Goal: Information Seeking & Learning: Learn about a topic

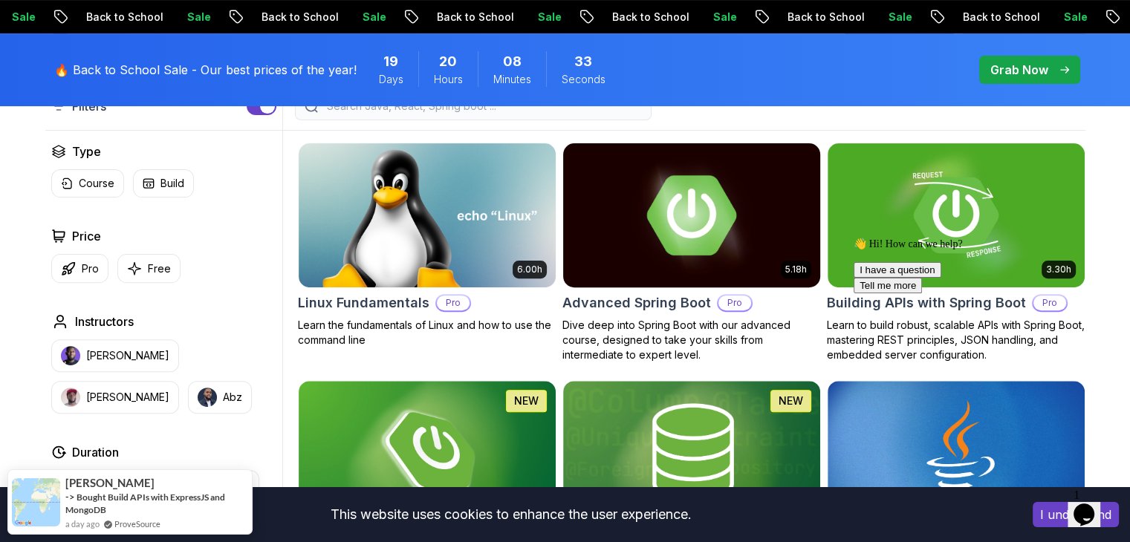
scroll to position [446, 0]
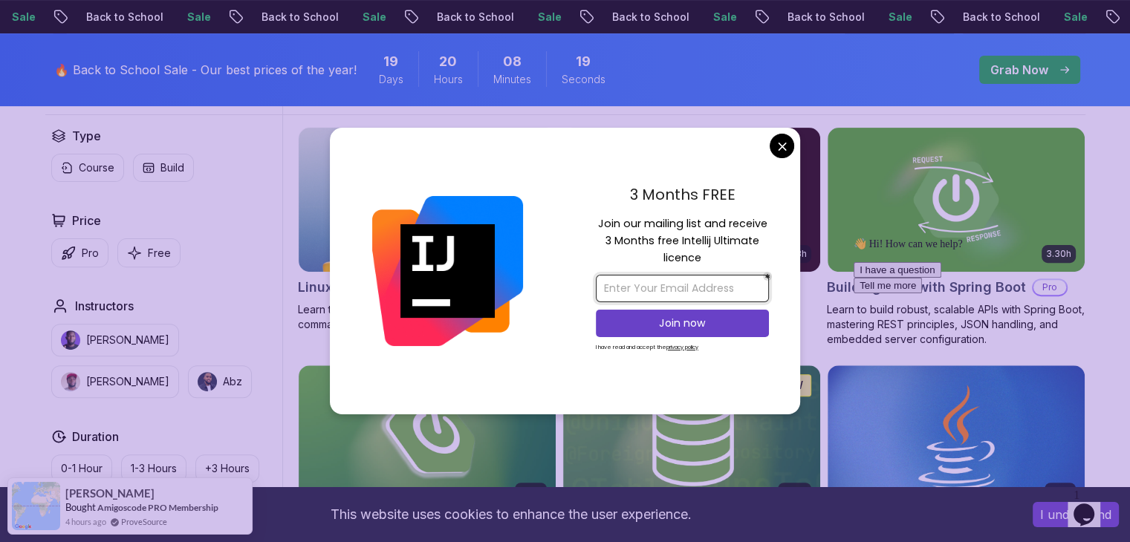
click at [678, 292] on input "email" at bounding box center [682, 288] width 173 height 27
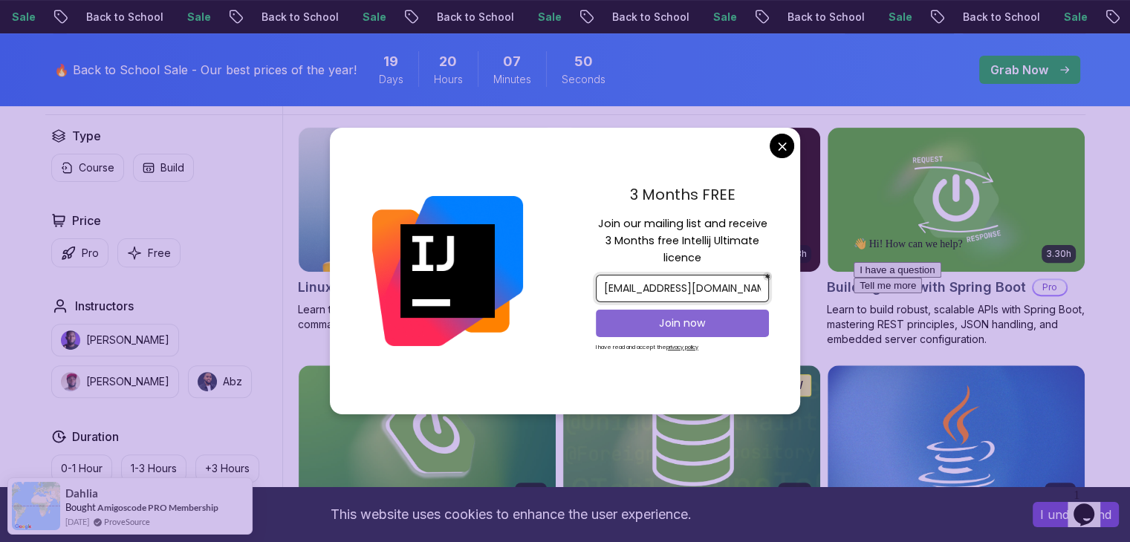
type input "[EMAIL_ADDRESS][DOMAIN_NAME]"
click at [709, 325] on p "Join now" at bounding box center [682, 323] width 140 height 15
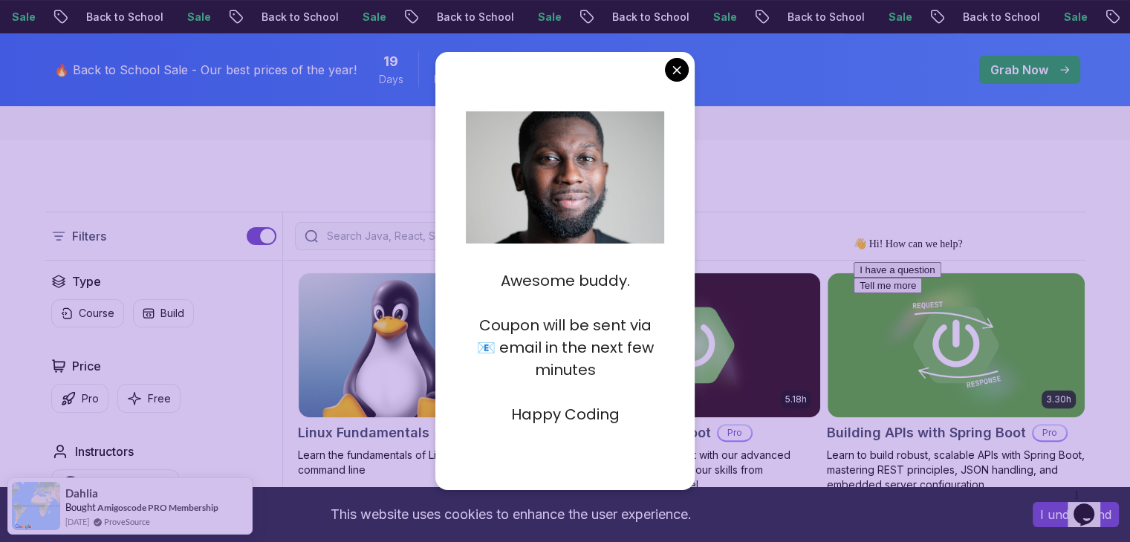
scroll to position [297, 0]
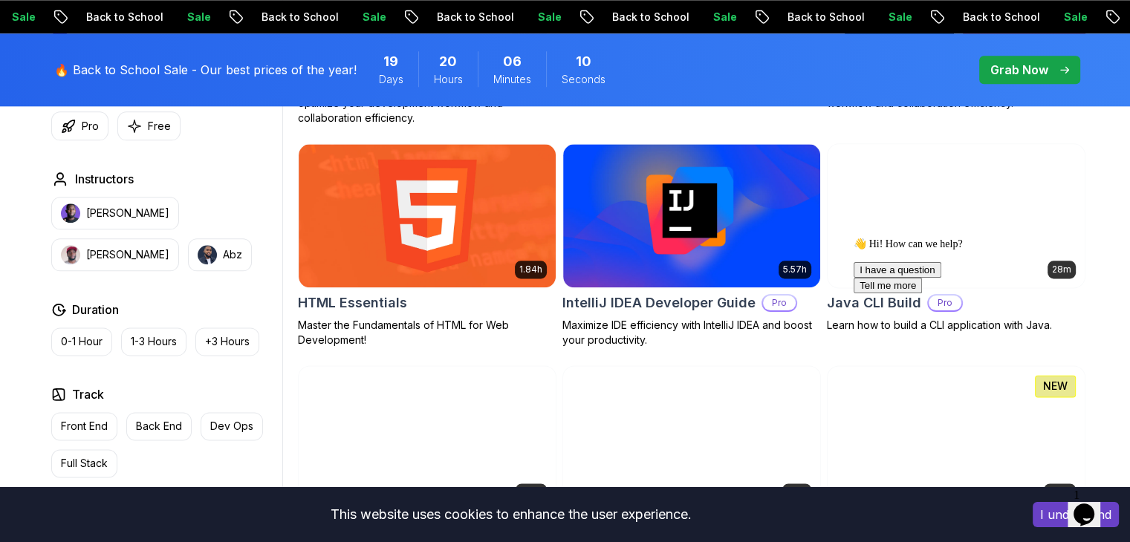
scroll to position [1857, 0]
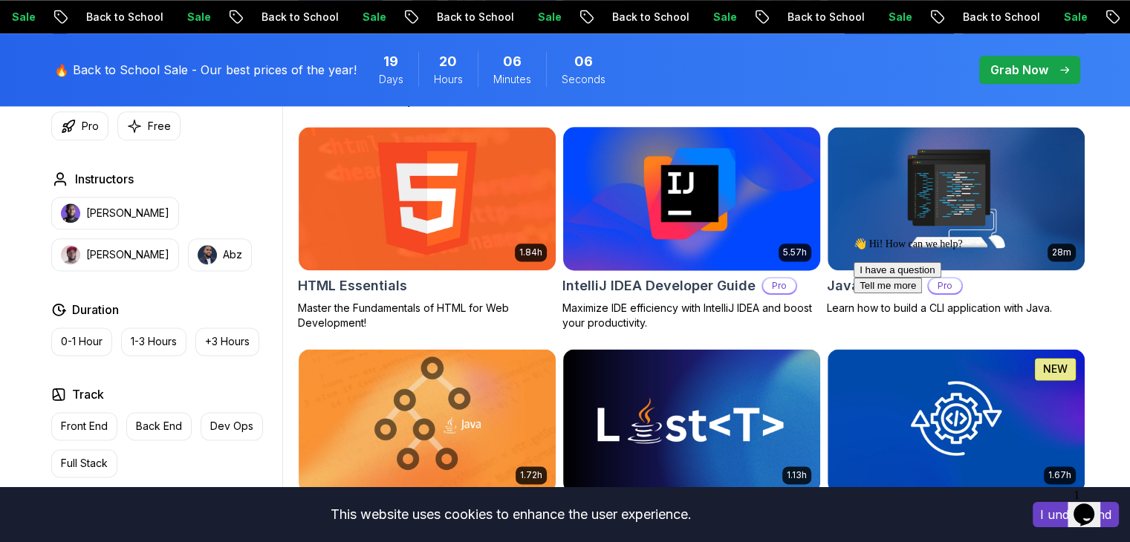
click at [748, 305] on p "Maximize IDE efficiency with IntelliJ IDEA and boost your productivity." at bounding box center [691, 316] width 258 height 30
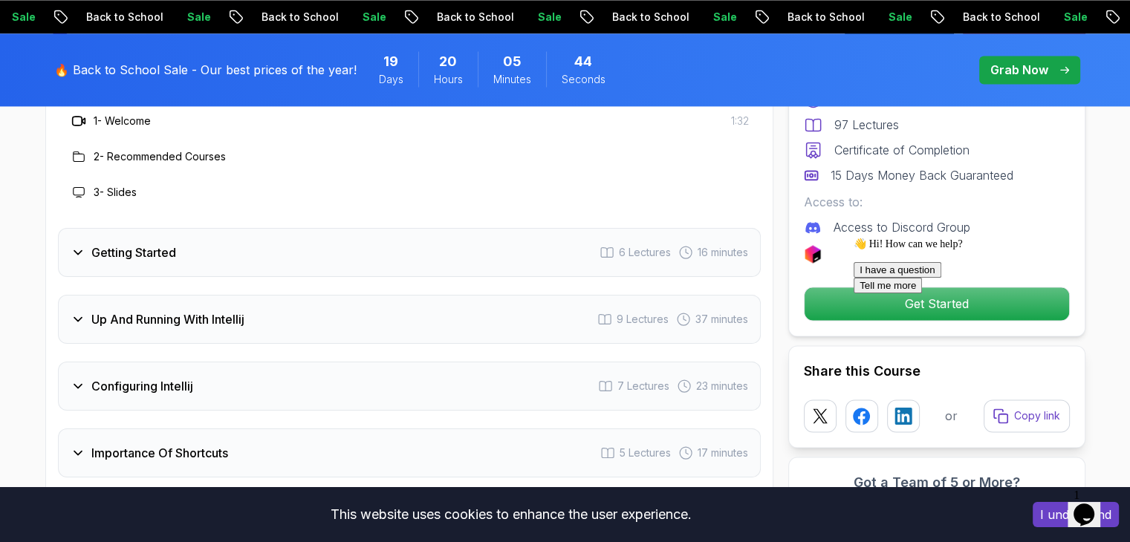
scroll to position [2154, 0]
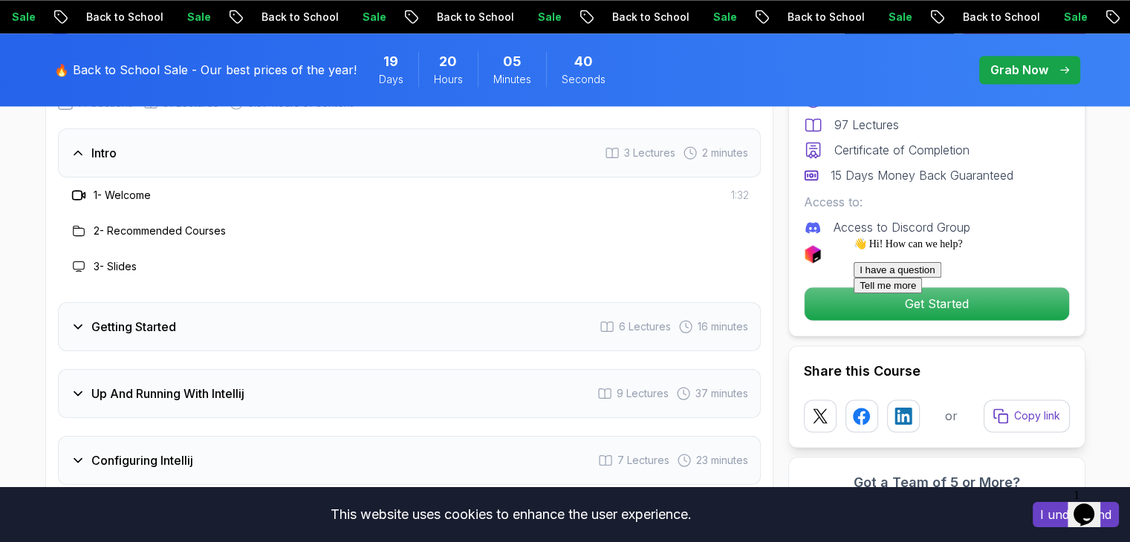
click at [83, 319] on icon at bounding box center [78, 326] width 15 height 15
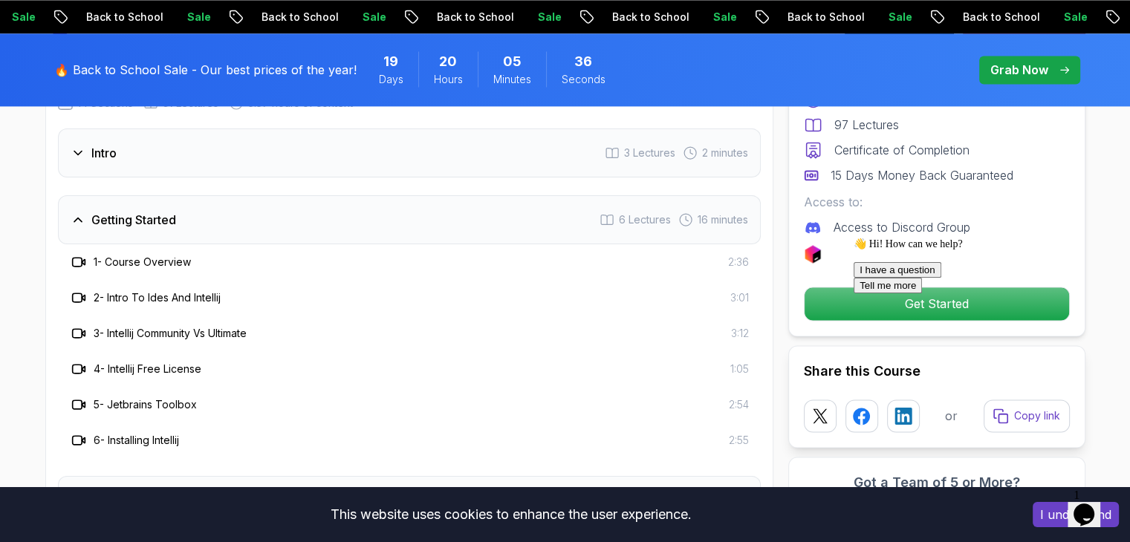
click at [732, 255] on span "2:36" at bounding box center [738, 262] width 21 height 15
click at [152, 255] on h3 "1 - Course Overview" at bounding box center [142, 262] width 97 height 15
click at [74, 255] on icon at bounding box center [78, 262] width 15 height 15
click at [157, 255] on h3 "1 - Course Overview" at bounding box center [142, 262] width 97 height 15
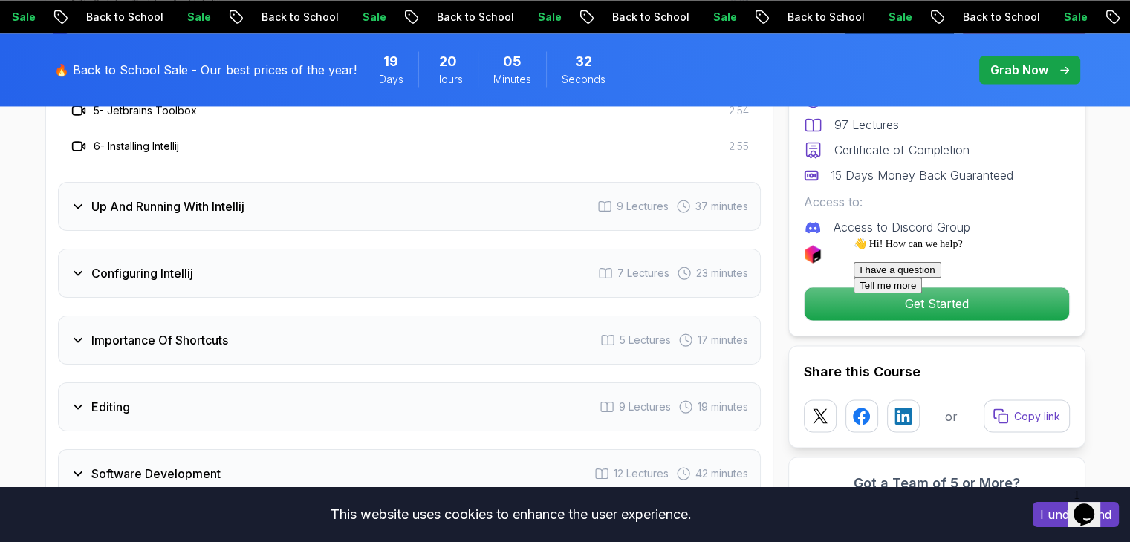
scroll to position [2451, 0]
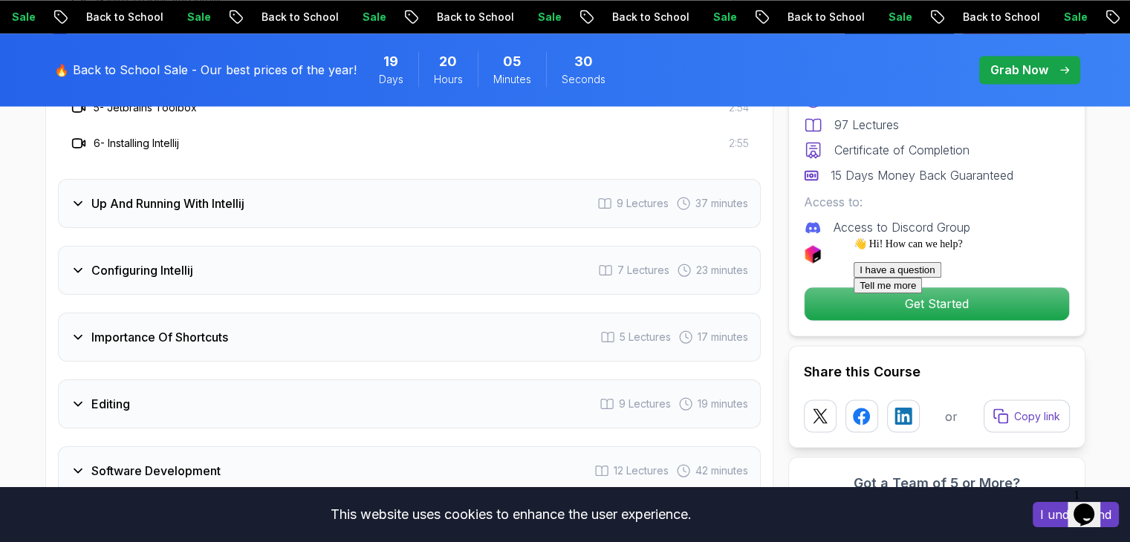
click at [136, 261] on h3 "Configuring Intellij" at bounding box center [142, 270] width 102 height 18
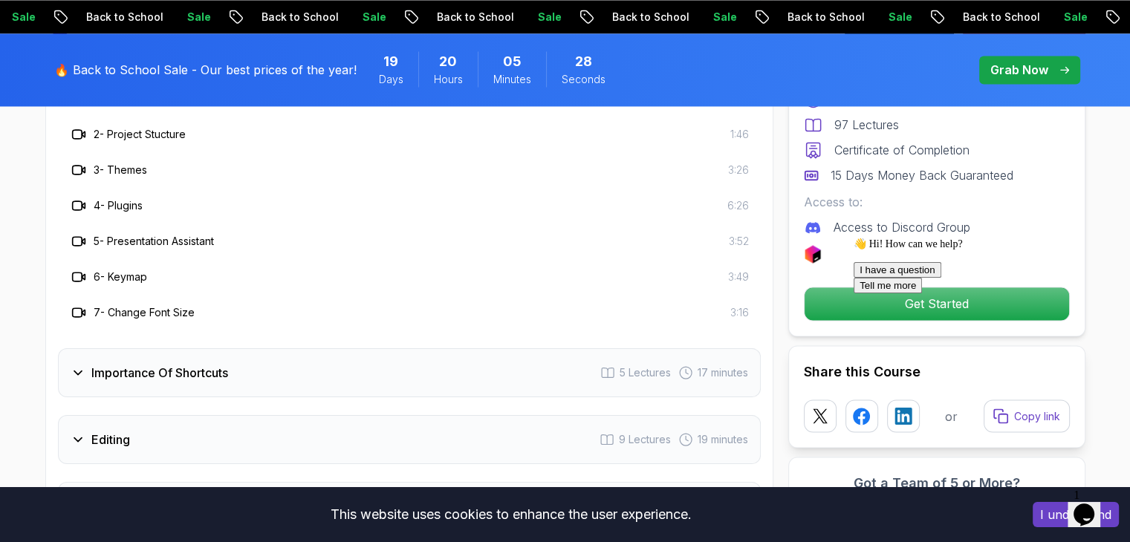
click at [730, 305] on span "3:16" at bounding box center [739, 312] width 19 height 15
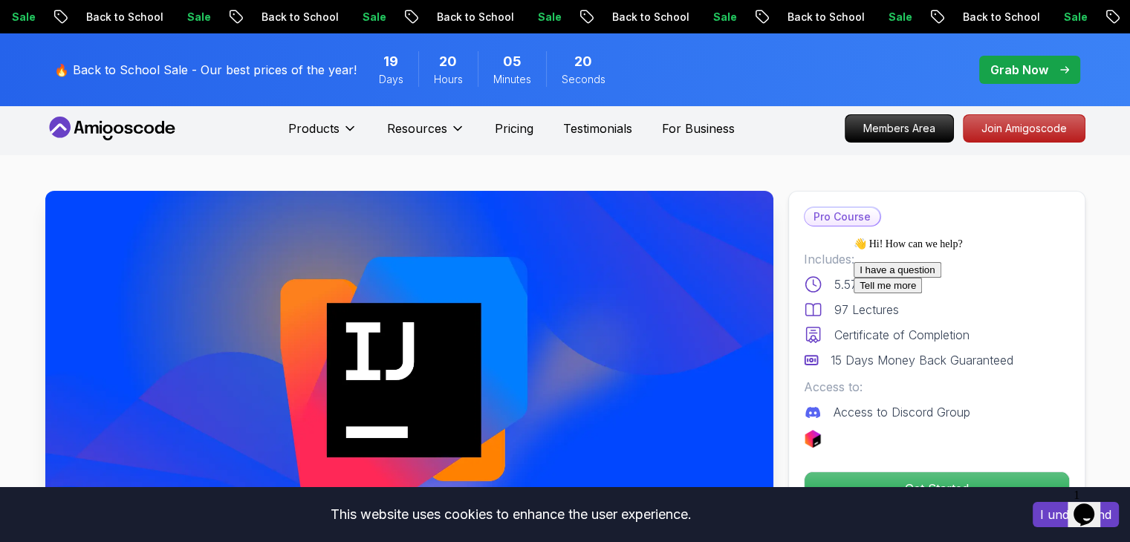
scroll to position [0, 0]
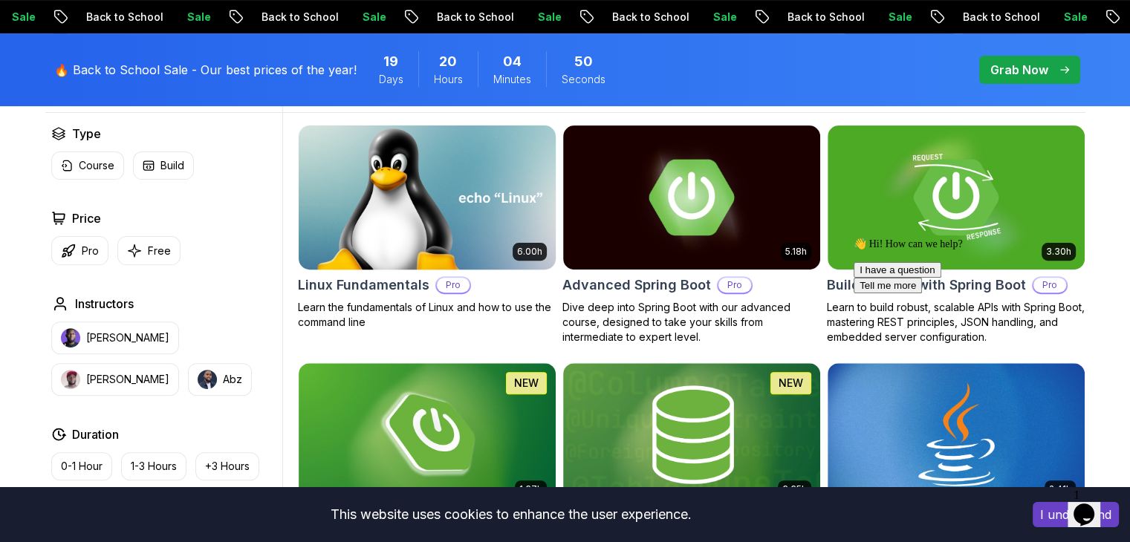
scroll to position [446, 0]
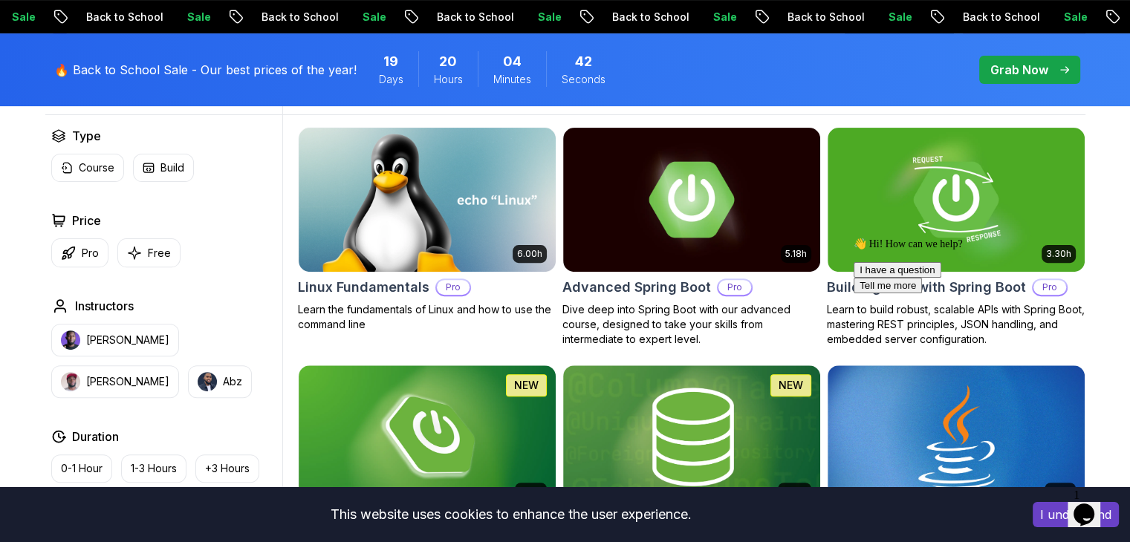
click at [927, 279] on div "👋 Hi! How can we help? I have a question Tell me more" at bounding box center [986, 266] width 267 height 56
click at [922, 238] on div "👋 Hi! How can we help? I have a question Tell me more" at bounding box center [986, 266] width 267 height 56
click at [882, 293] on div "👋 Hi! How can we help? I have a question Tell me more" at bounding box center [986, 266] width 267 height 56
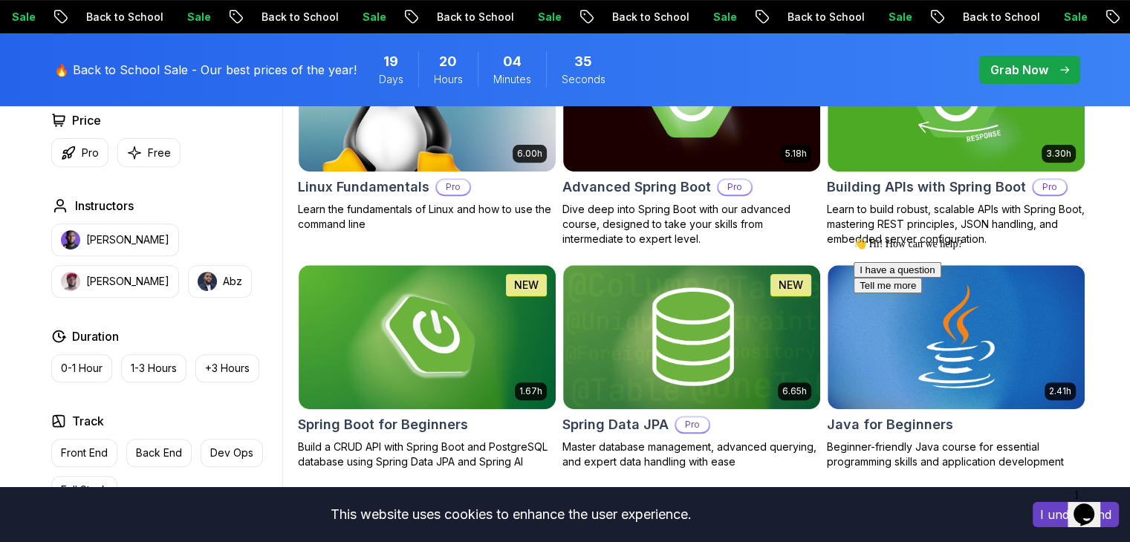
scroll to position [668, 0]
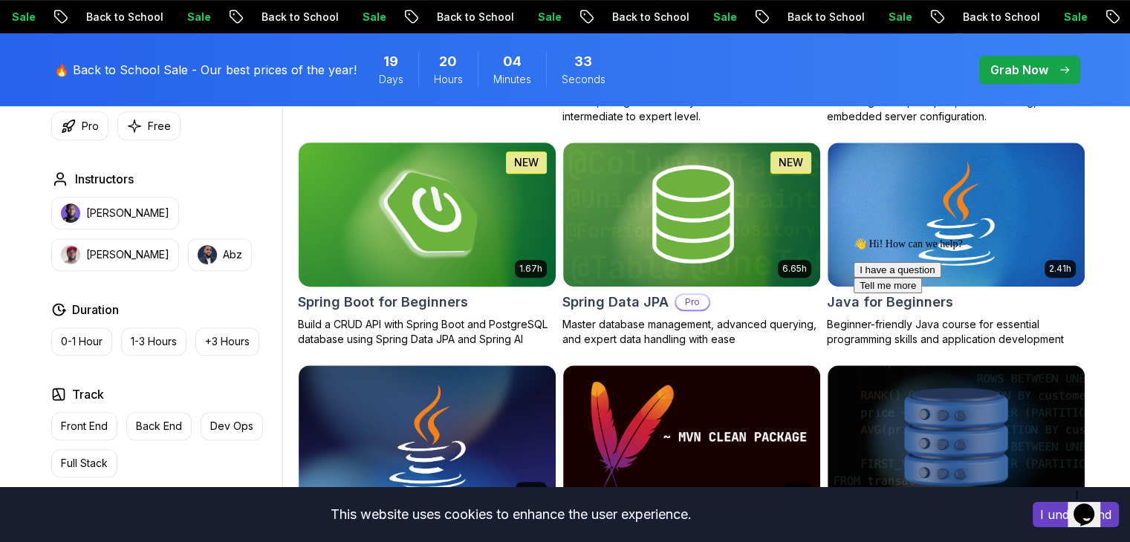
click at [400, 299] on h2 "Spring Boot for Beginners" at bounding box center [383, 302] width 170 height 21
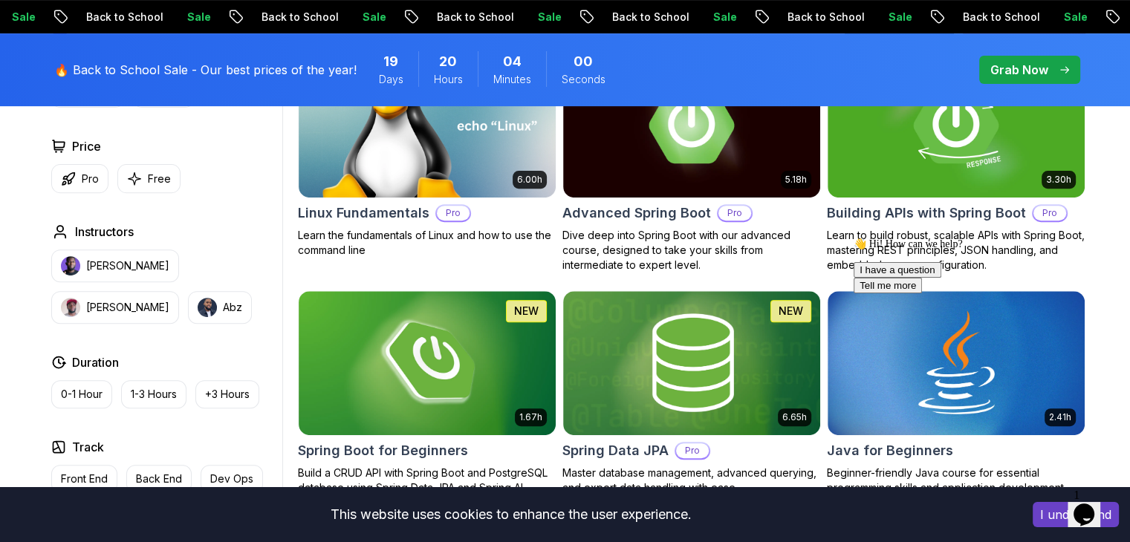
scroll to position [446, 0]
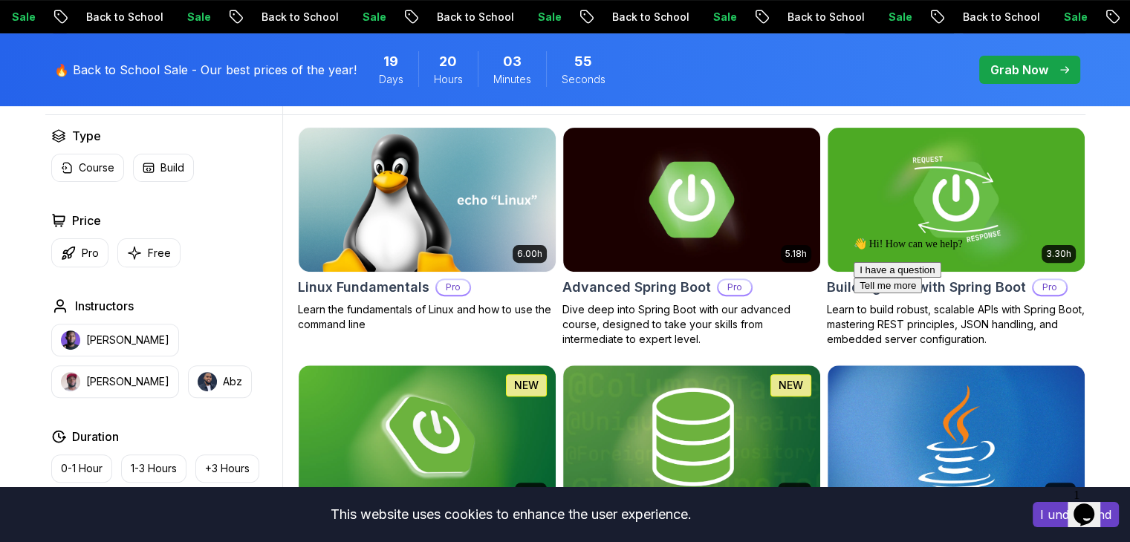
click at [937, 281] on div "👋 Hi! How can we help? I have a question Tell me more" at bounding box center [986, 266] width 267 height 56
click at [962, 287] on div "👋 Hi! How can we help? I have a question Tell me more" at bounding box center [986, 266] width 267 height 56
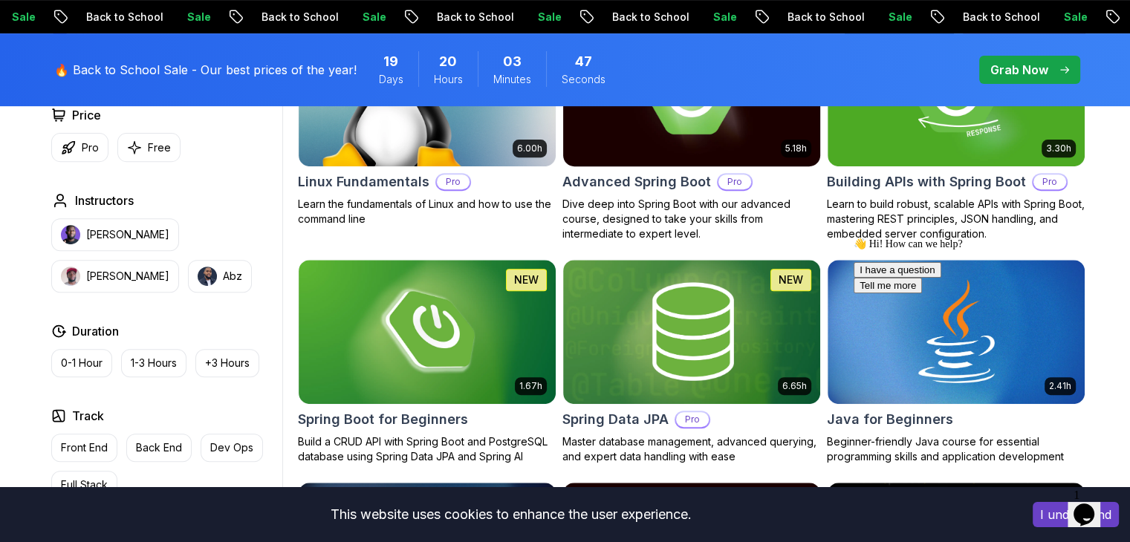
scroll to position [520, 0]
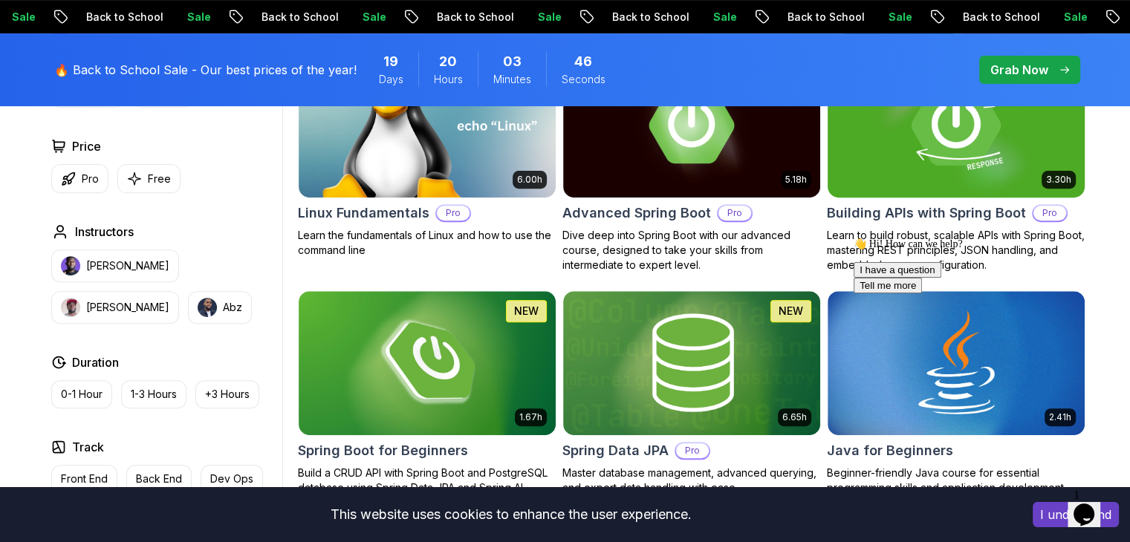
click at [946, 165] on img at bounding box center [956, 125] width 270 height 151
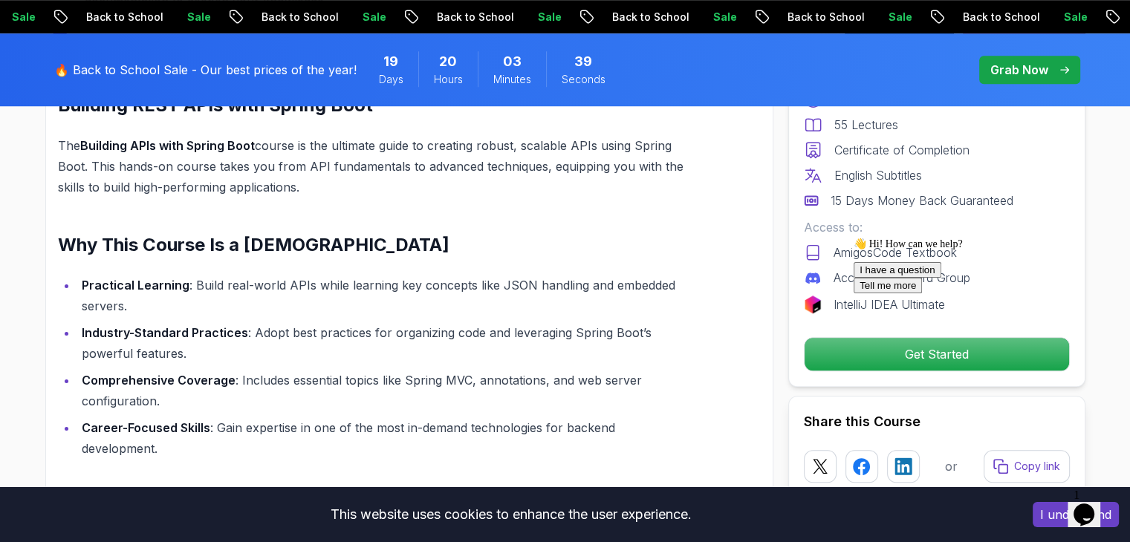
scroll to position [1114, 0]
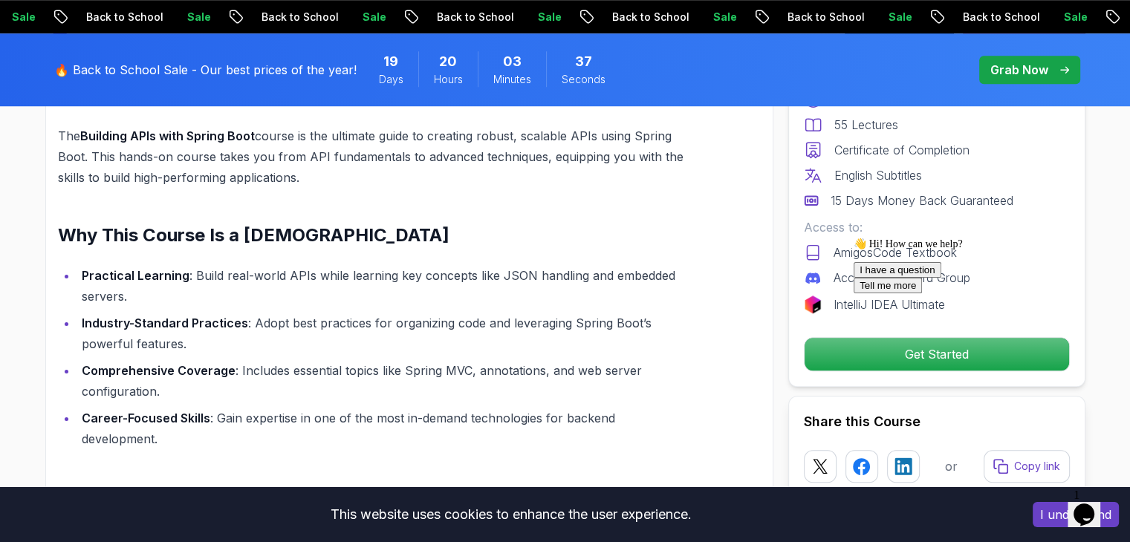
click at [853, 238] on icon "Chat attention grabber" at bounding box center [853, 238] width 0 height 0
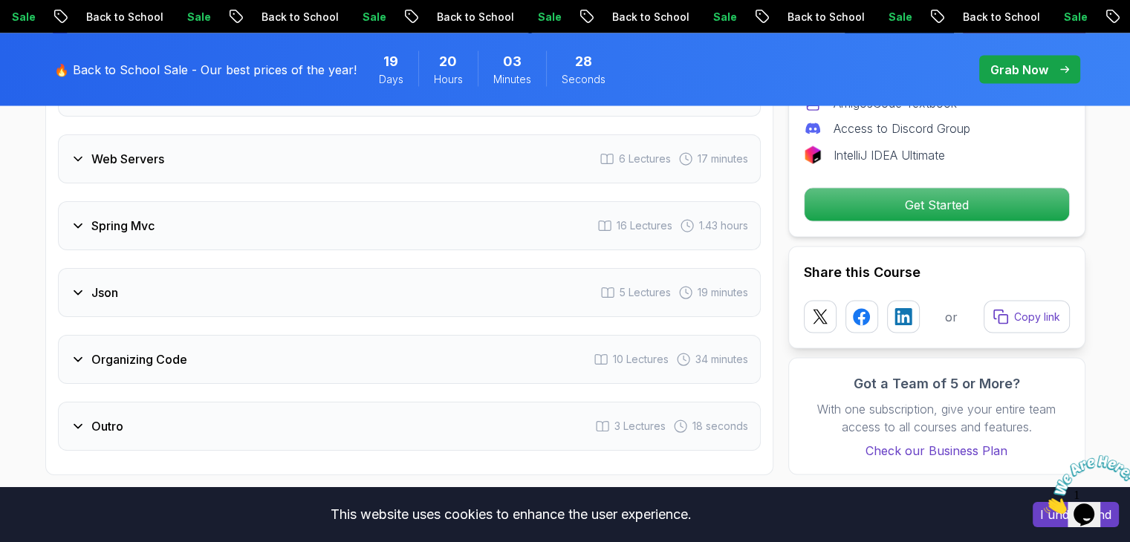
scroll to position [2897, 0]
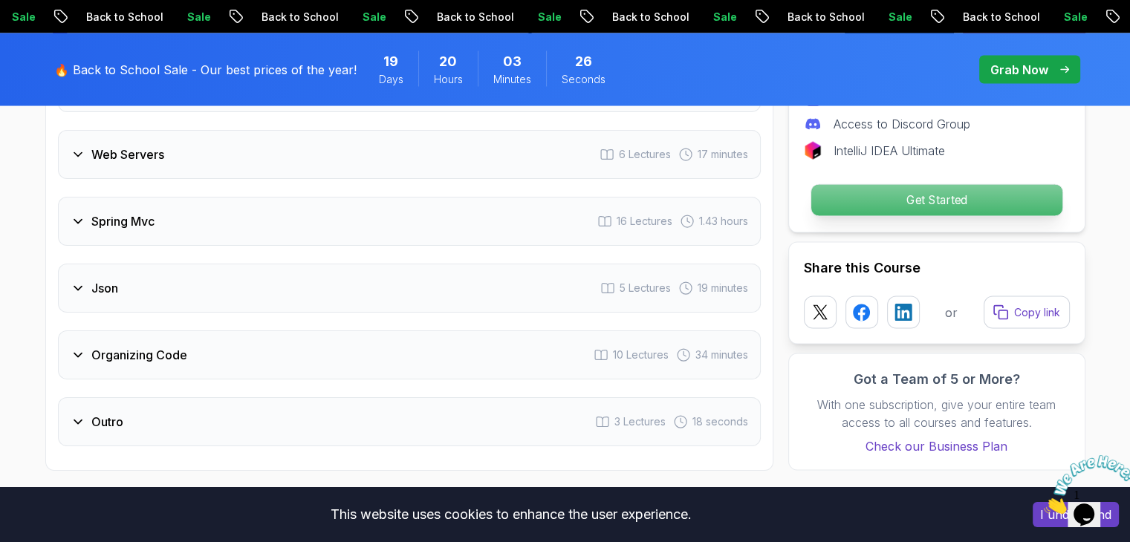
click at [870, 185] on p "Get Started" at bounding box center [935, 200] width 251 height 31
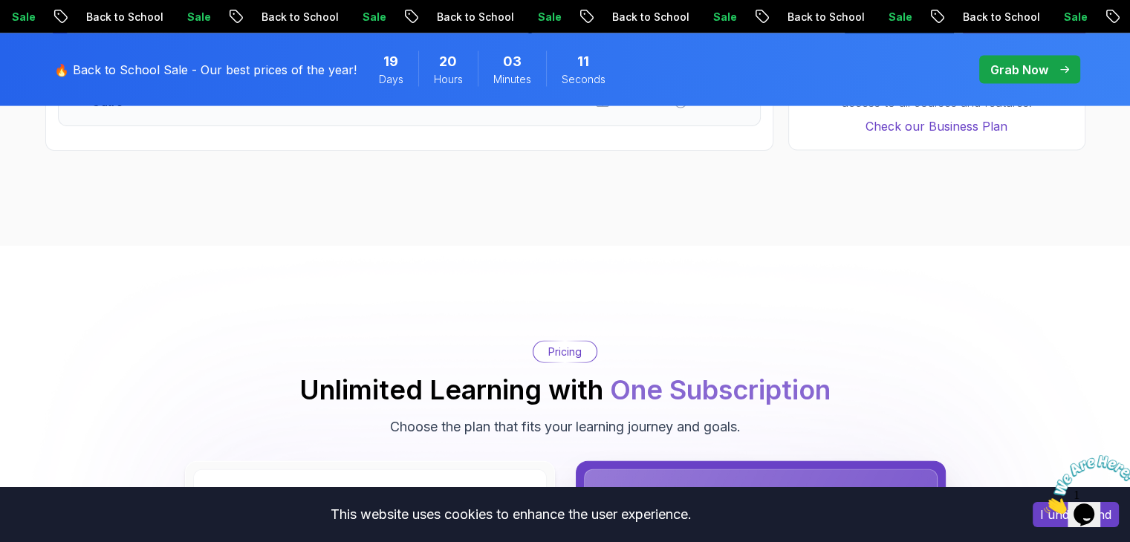
scroll to position [3211, 0]
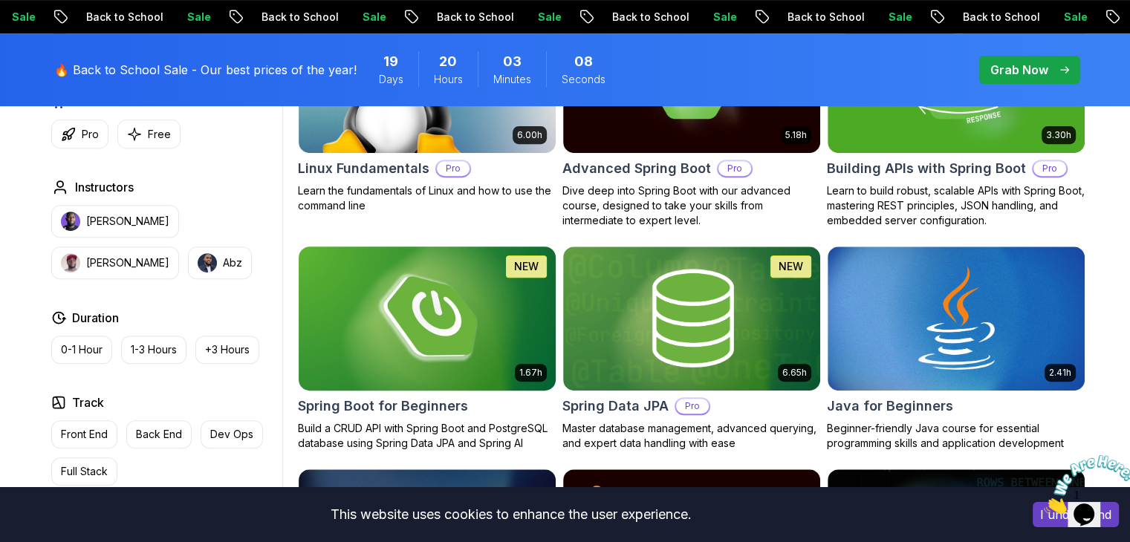
scroll to position [520, 0]
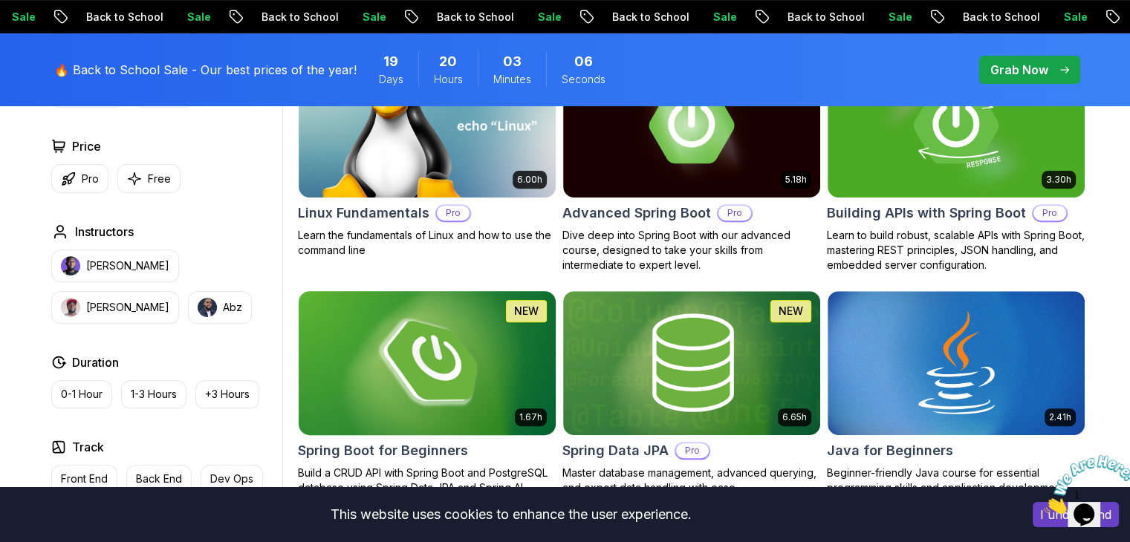
click at [365, 452] on h2 "Spring Boot for Beginners" at bounding box center [383, 450] width 170 height 21
click at [446, 451] on h2 "Spring Boot for Beginners" at bounding box center [383, 450] width 170 height 21
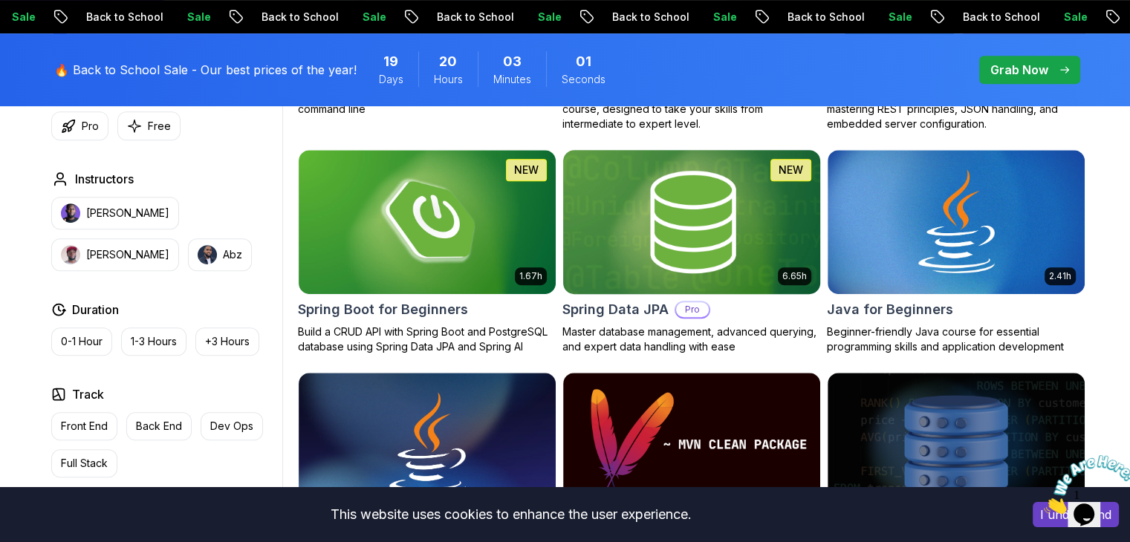
scroll to position [668, 0]
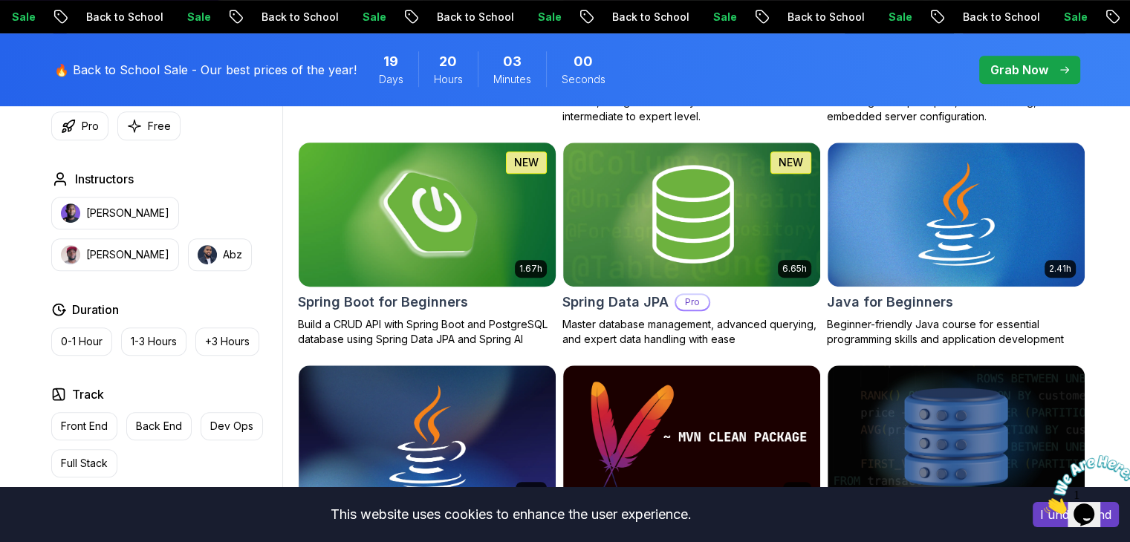
click at [368, 295] on h2 "Spring Boot for Beginners" at bounding box center [383, 302] width 170 height 21
click at [397, 200] on img at bounding box center [427, 214] width 270 height 151
click at [398, 245] on img at bounding box center [427, 214] width 270 height 151
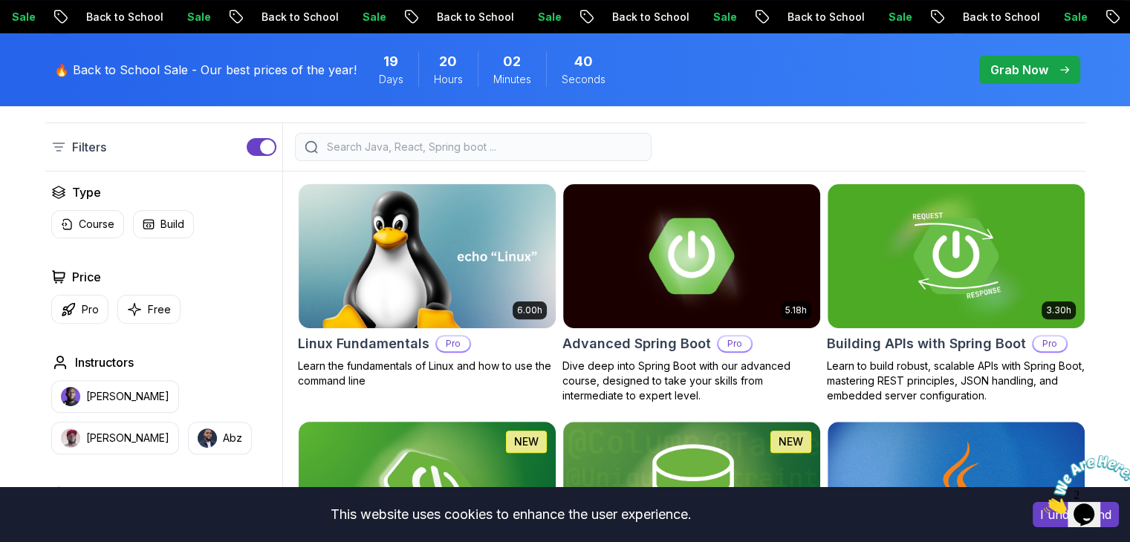
scroll to position [520, 0]
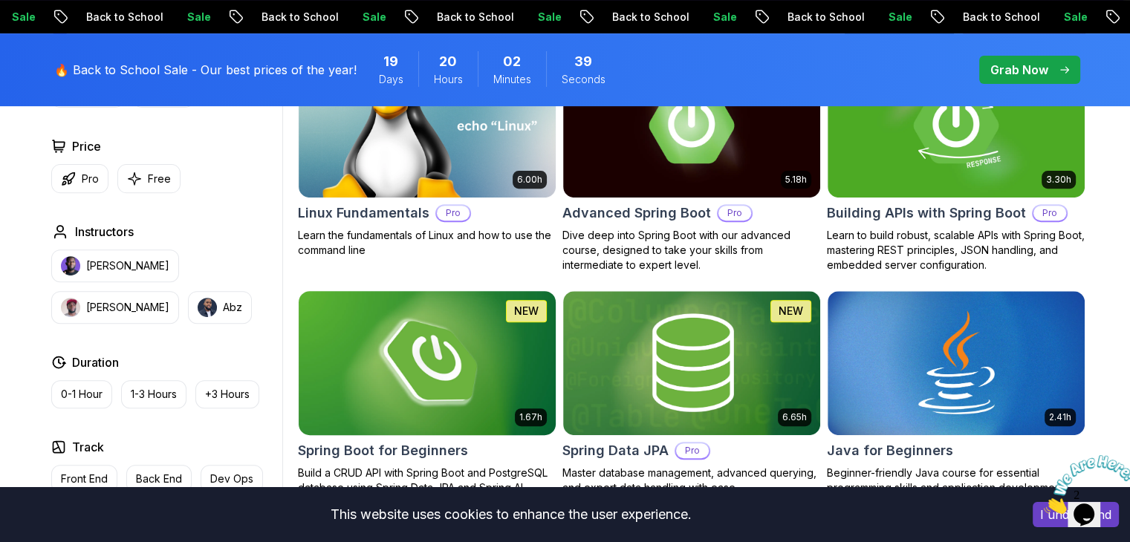
click at [410, 351] on img at bounding box center [427, 362] width 270 height 151
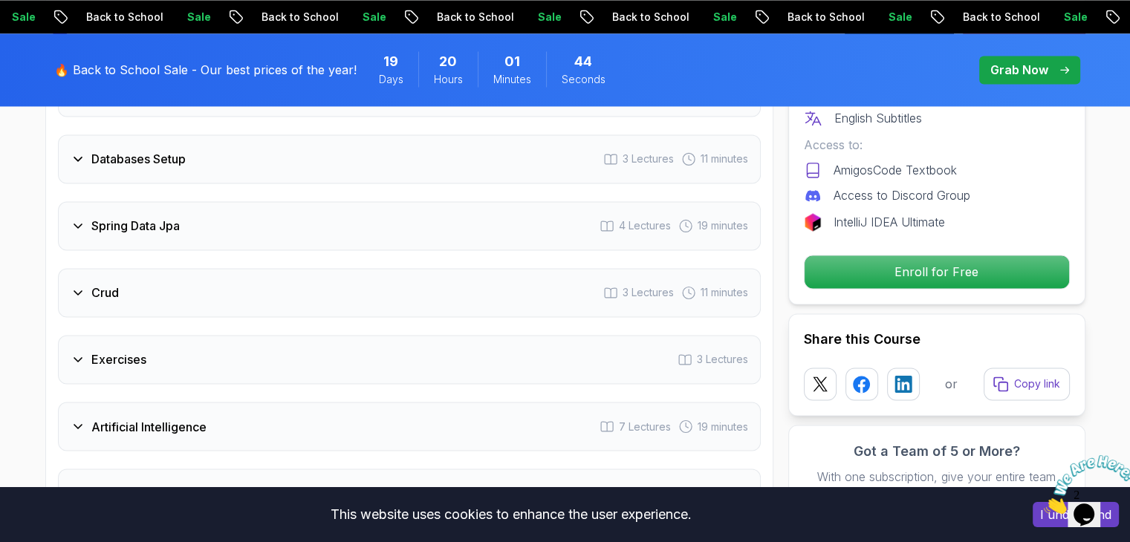
scroll to position [2451, 0]
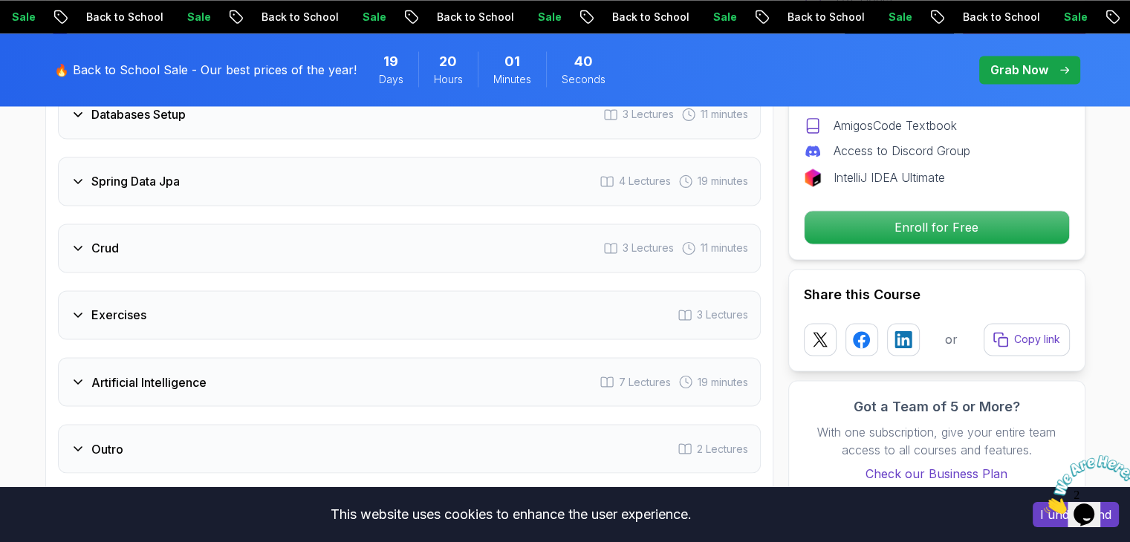
click at [82, 307] on icon at bounding box center [78, 314] width 15 height 15
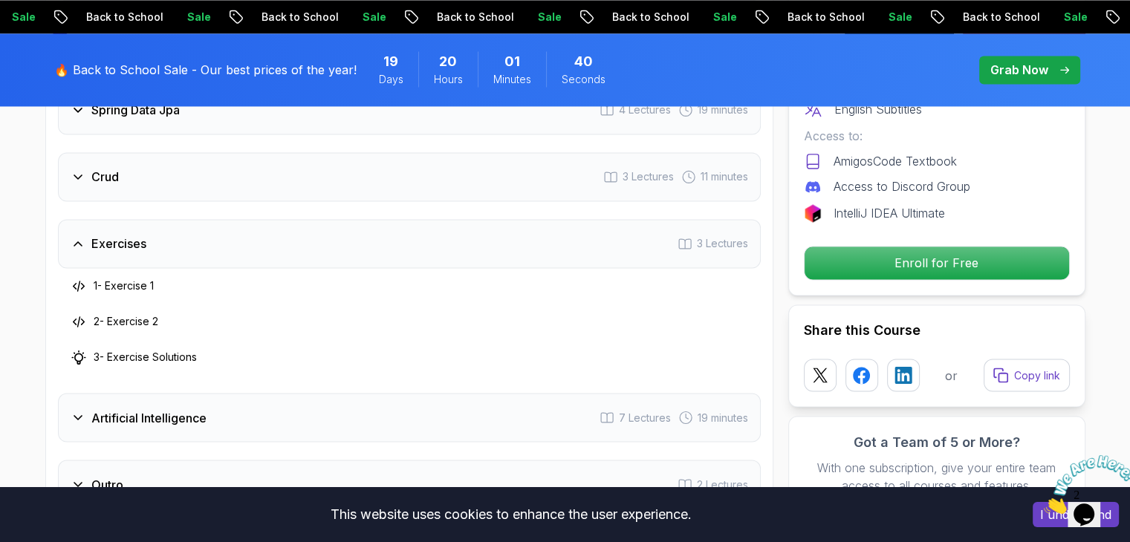
scroll to position [2380, 0]
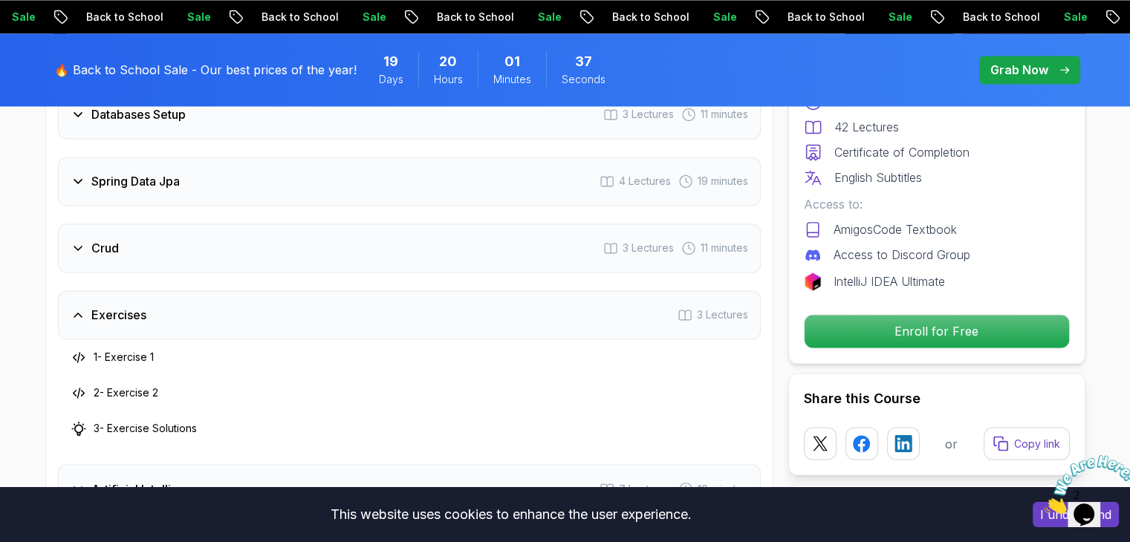
click at [81, 247] on icon at bounding box center [77, 249] width 7 height 4
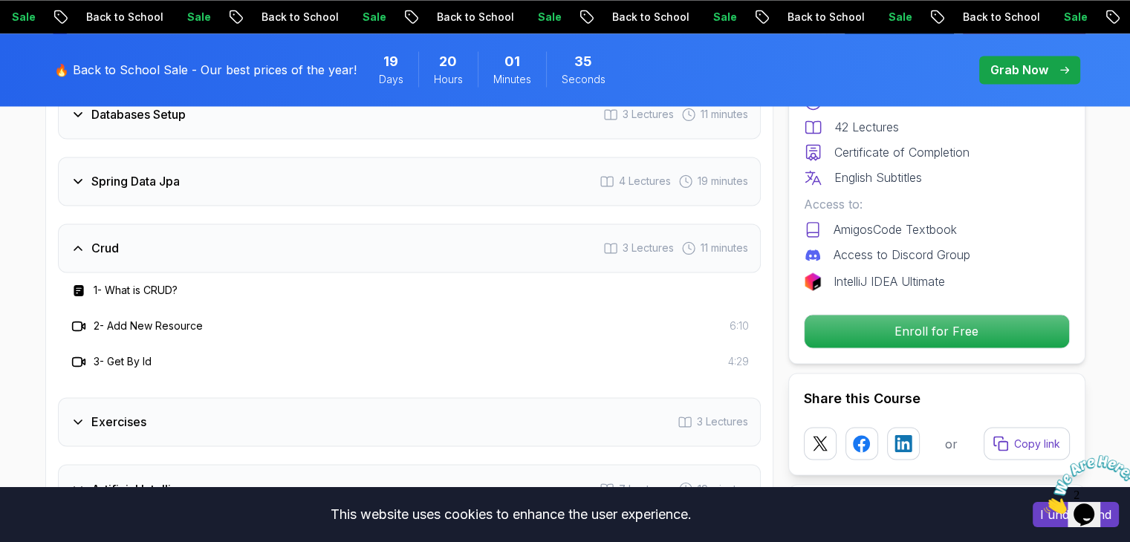
click at [83, 241] on icon at bounding box center [78, 248] width 15 height 15
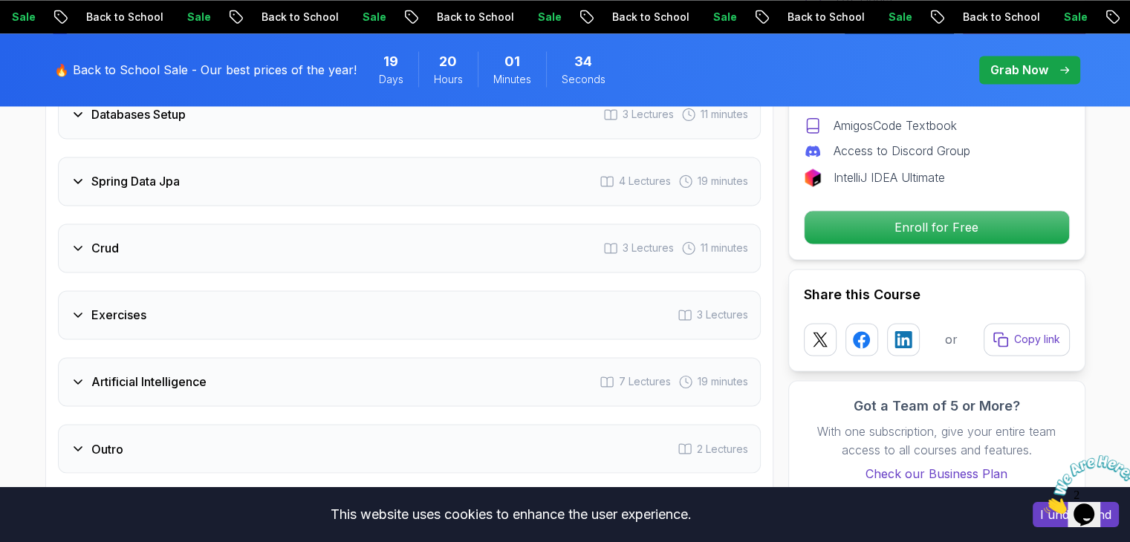
scroll to position [2528, 0]
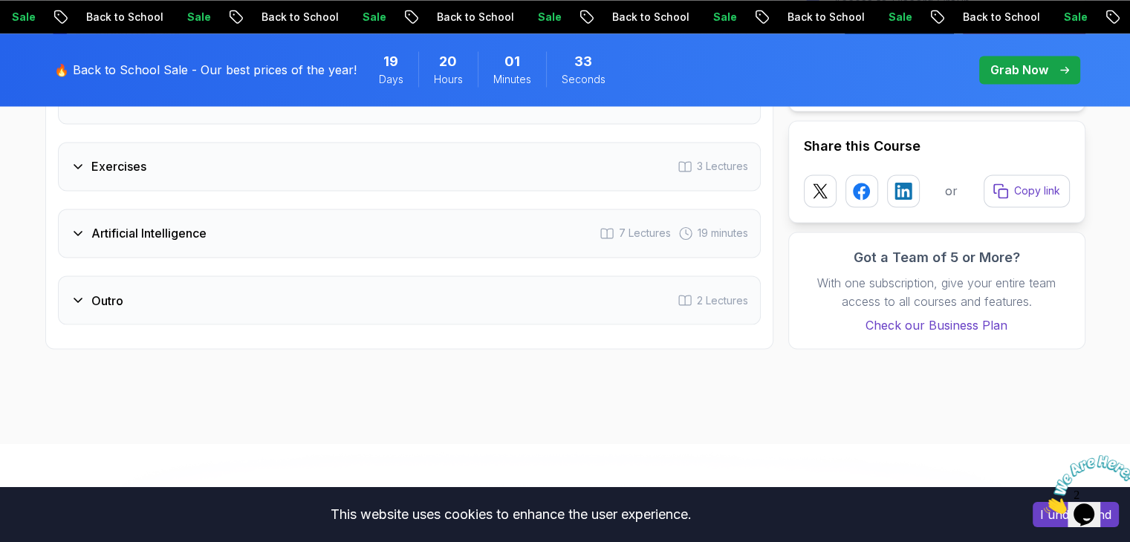
click at [80, 293] on icon at bounding box center [78, 300] width 15 height 15
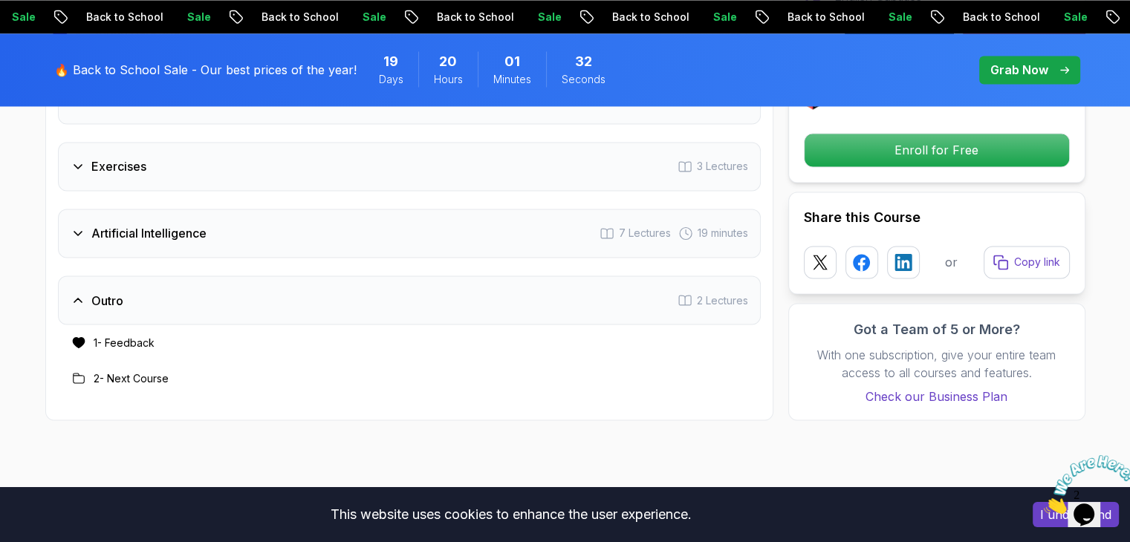
click at [81, 293] on icon at bounding box center [78, 300] width 15 height 15
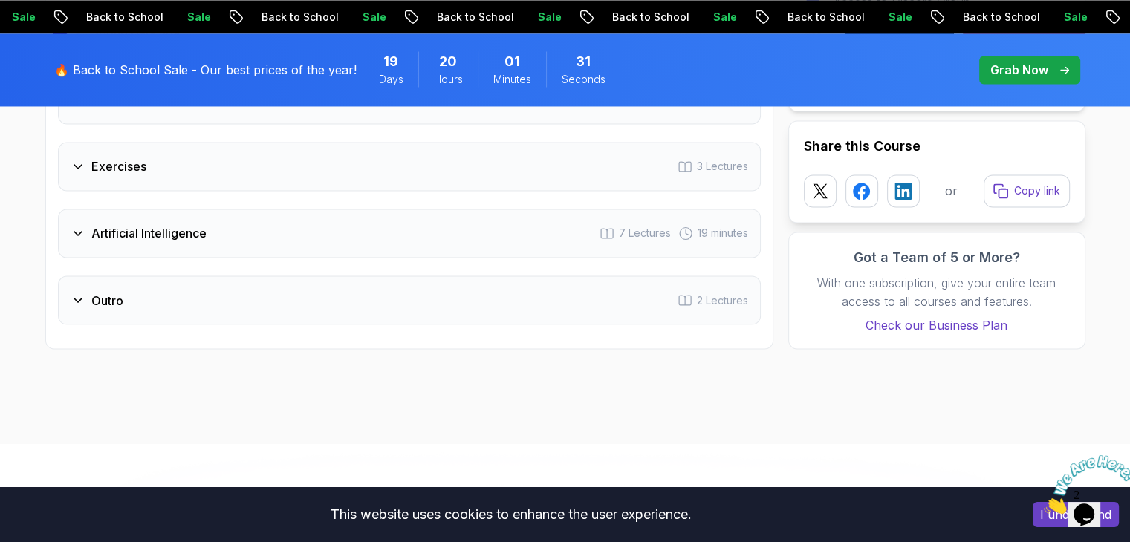
click at [83, 226] on icon at bounding box center [78, 233] width 15 height 15
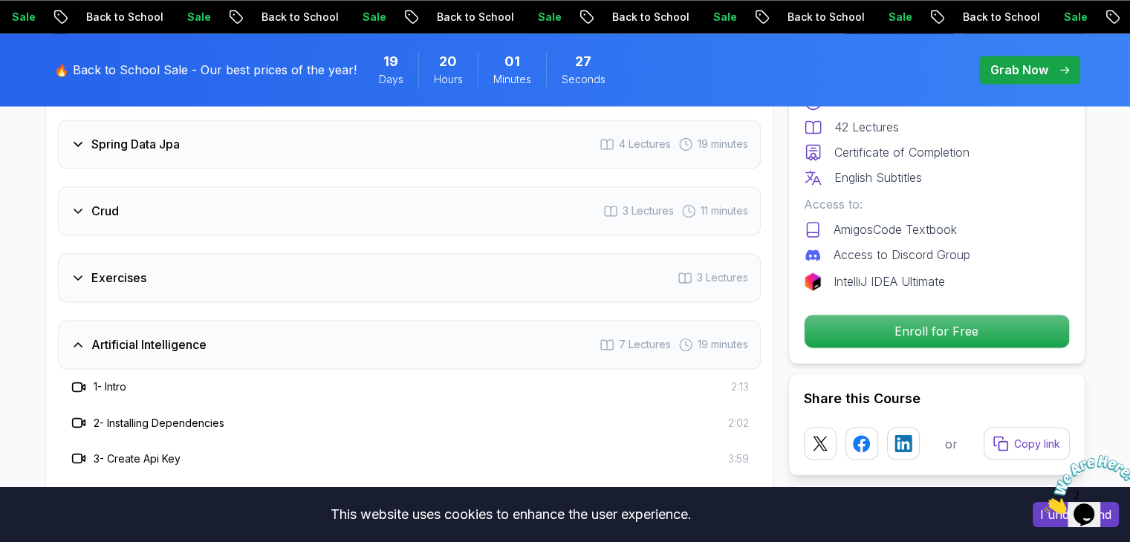
scroll to position [2380, 0]
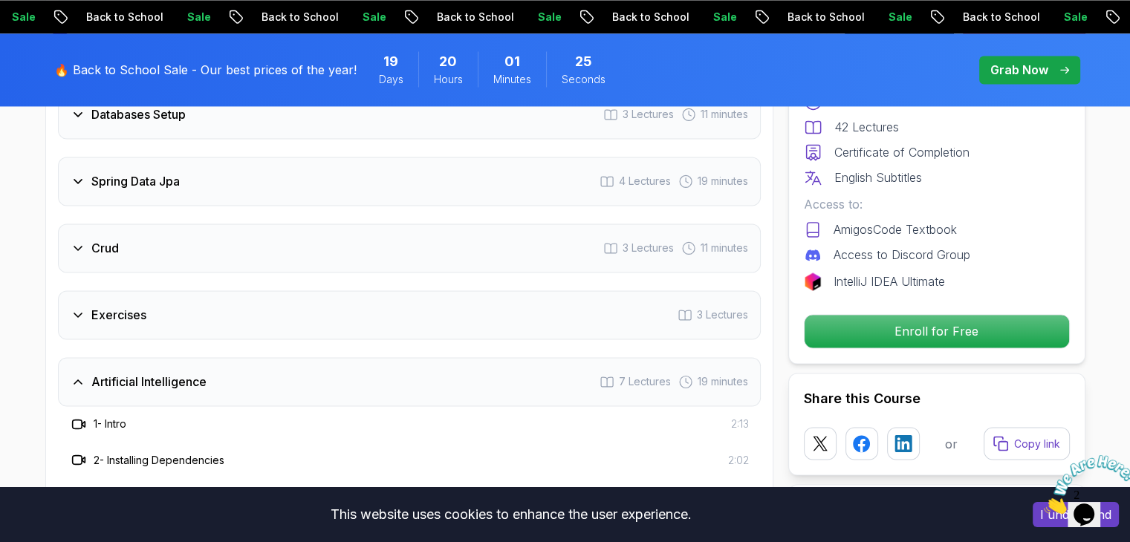
click at [74, 373] on div "Artificial Intelligence" at bounding box center [139, 382] width 136 height 18
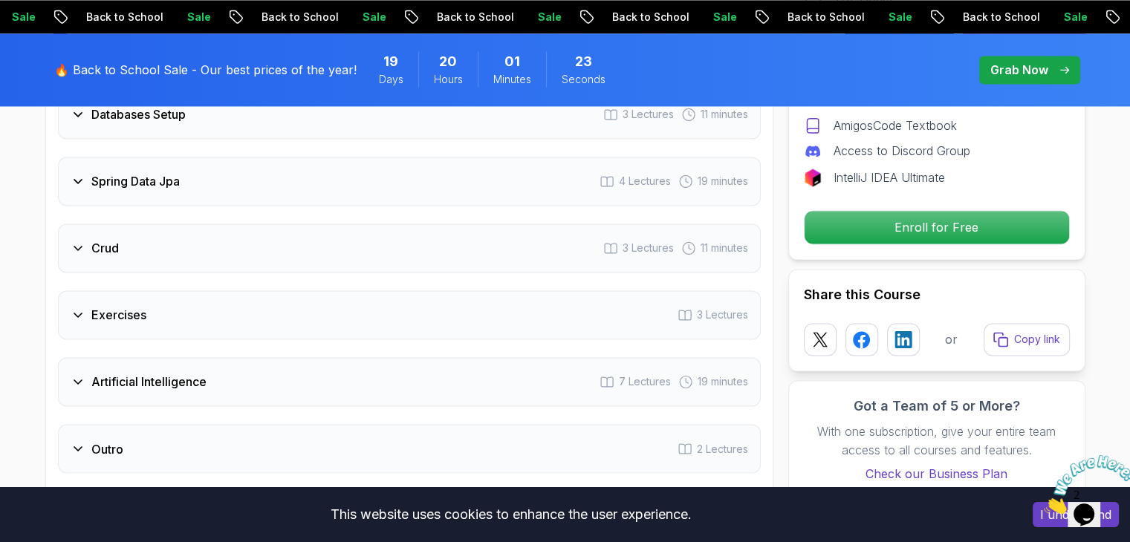
click at [85, 306] on div "Exercises" at bounding box center [109, 315] width 76 height 18
